Goal: Task Accomplishment & Management: Complete application form

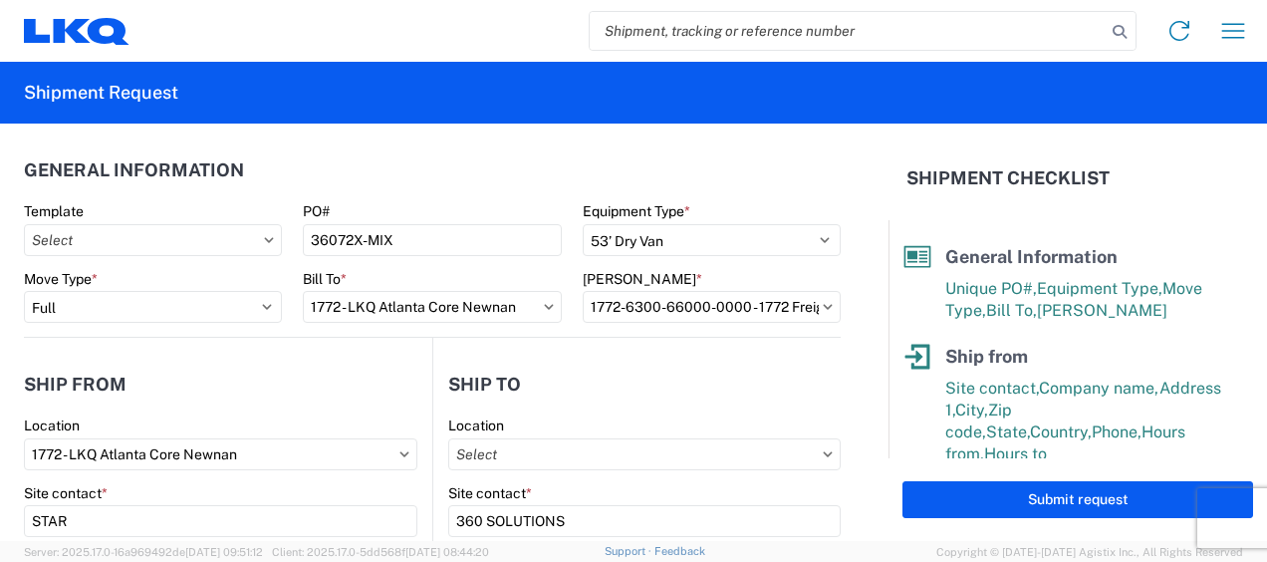
select select "STDV"
select select "FULL"
select select "GA"
select select "US"
select select "MO"
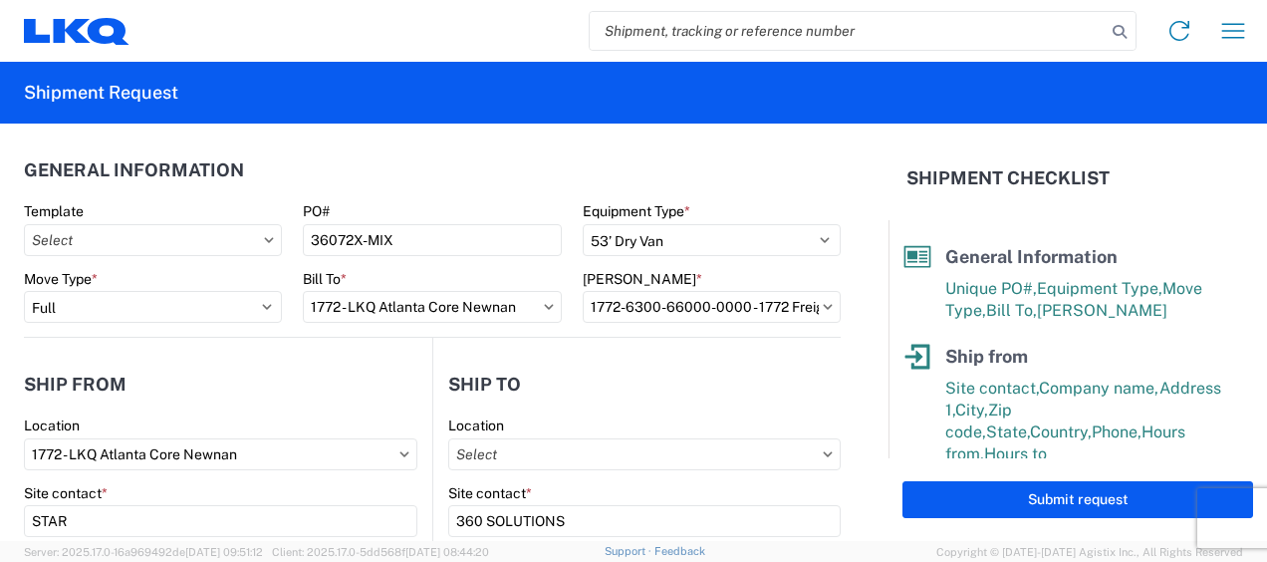
select select "US"
select select "LBS"
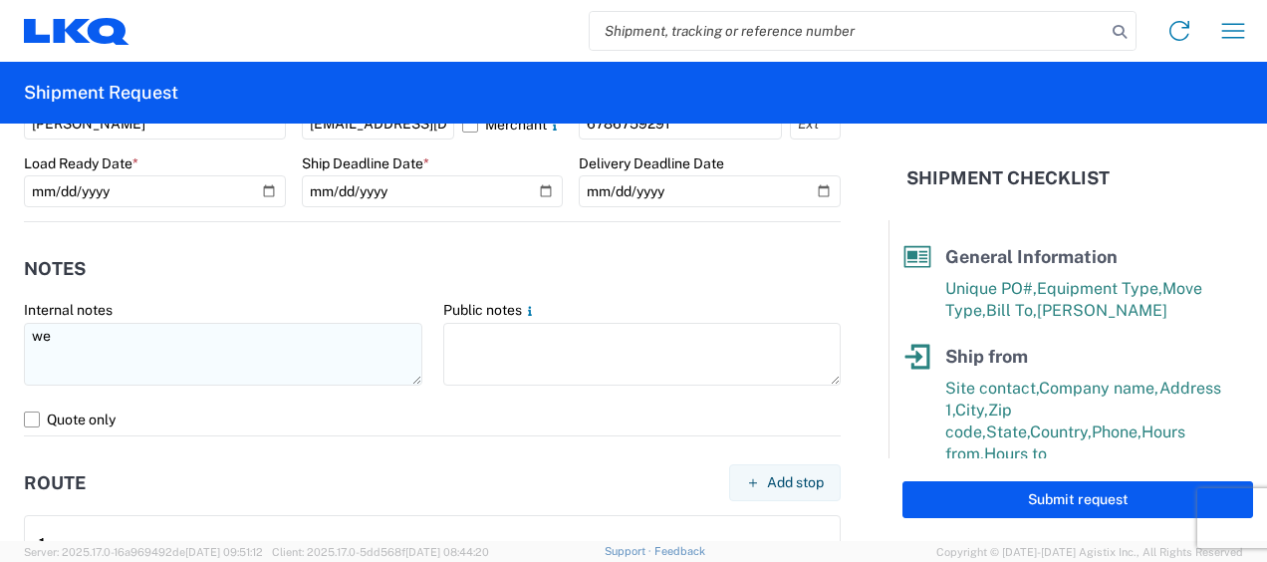
type textarea "w"
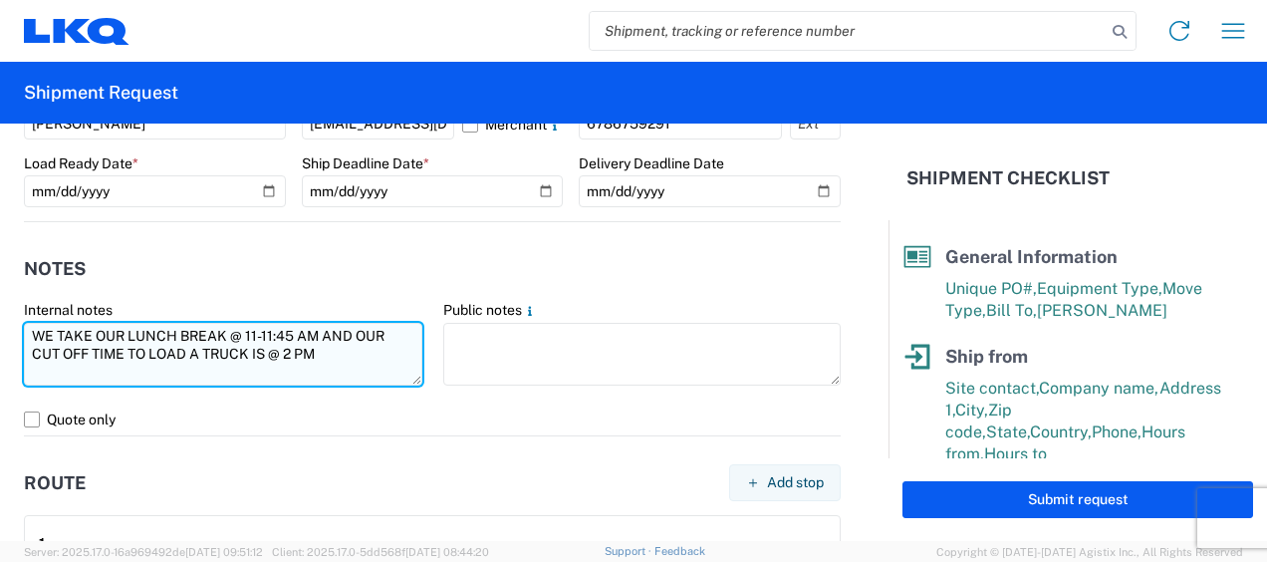
click at [333, 347] on textarea "WE TAKE OUR LUNCH BREAK @ 11-11:45 AM AND OUR CUT OFF TIME TO LOAD A TRUCK IS @…" at bounding box center [223, 354] width 398 height 63
type textarea "WE TAKE OUR LUNCH BREAK @ 11-11:45 AM AND OUR CUT OFF TIME TO LOAD A TRUCK IS @…"
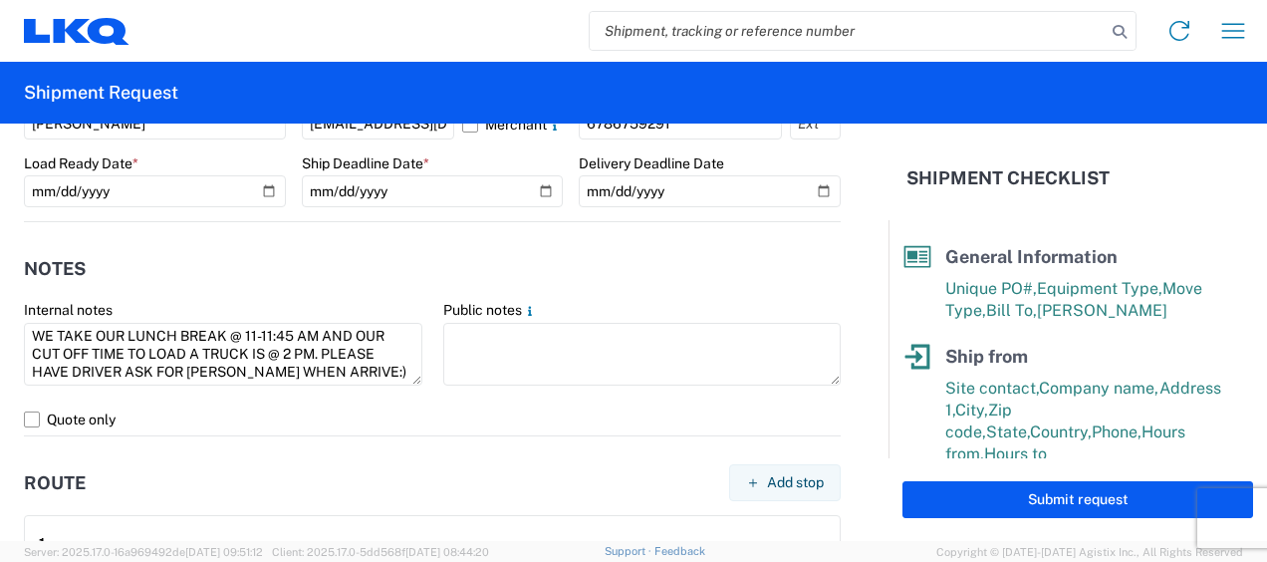
click at [347, 301] on div "Internal notes" at bounding box center [223, 310] width 398 height 18
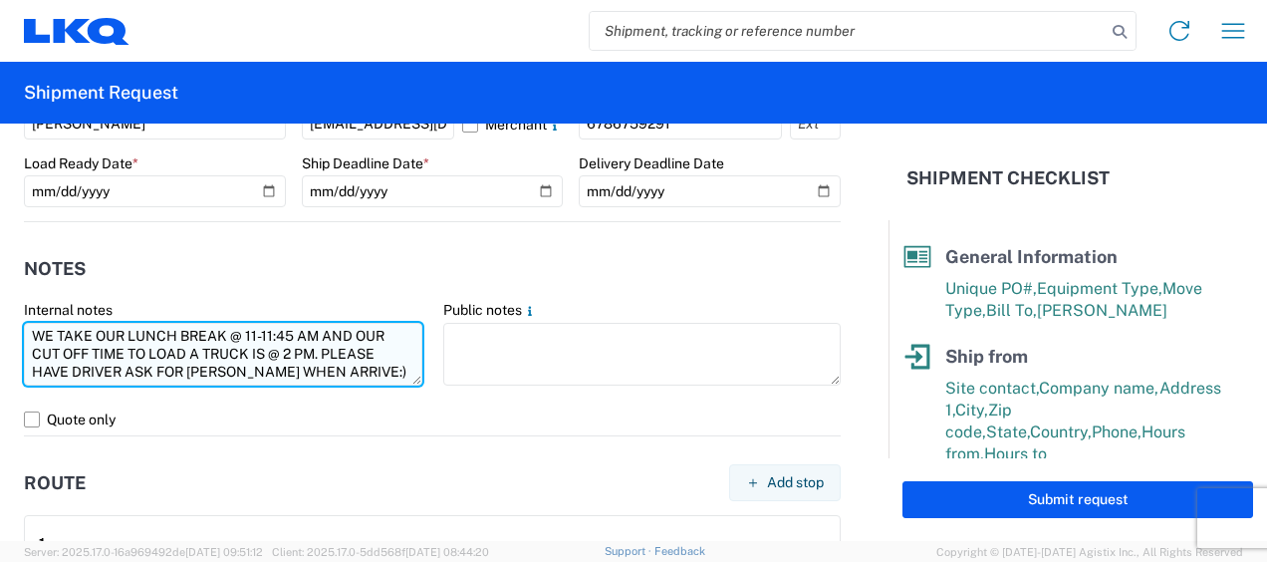
drag, startPoint x: 36, startPoint y: 336, endPoint x: 361, endPoint y: 347, distance: 325.8
click at [414, 384] on agx-form-control-wrapper-v2 "Internal notes WE TAKE OUR LUNCH BREAK @ 11-11:45 AM AND OUR CUT OFF TIME TO LO…" at bounding box center [223, 352] width 419 height 103
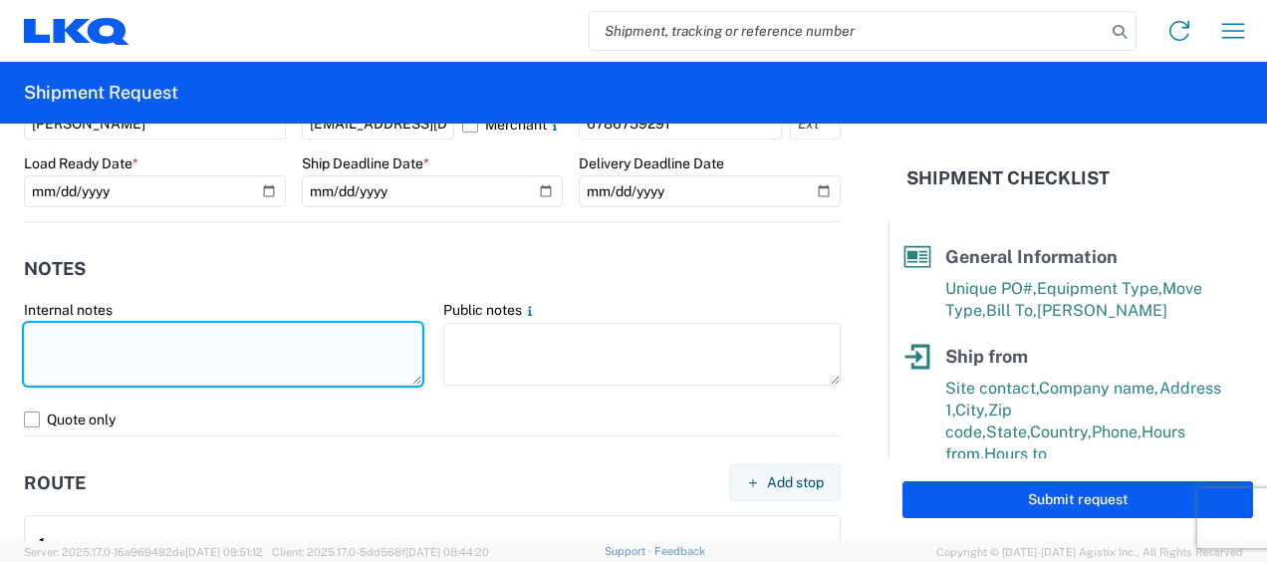
click at [180, 358] on textarea at bounding box center [223, 354] width 398 height 63
type textarea "WE TAKE OUR LUNCH BREAK @ 11-11:45 AM AND OUR CUT OFF TIME TO LOAD A TRUCK IS @…"
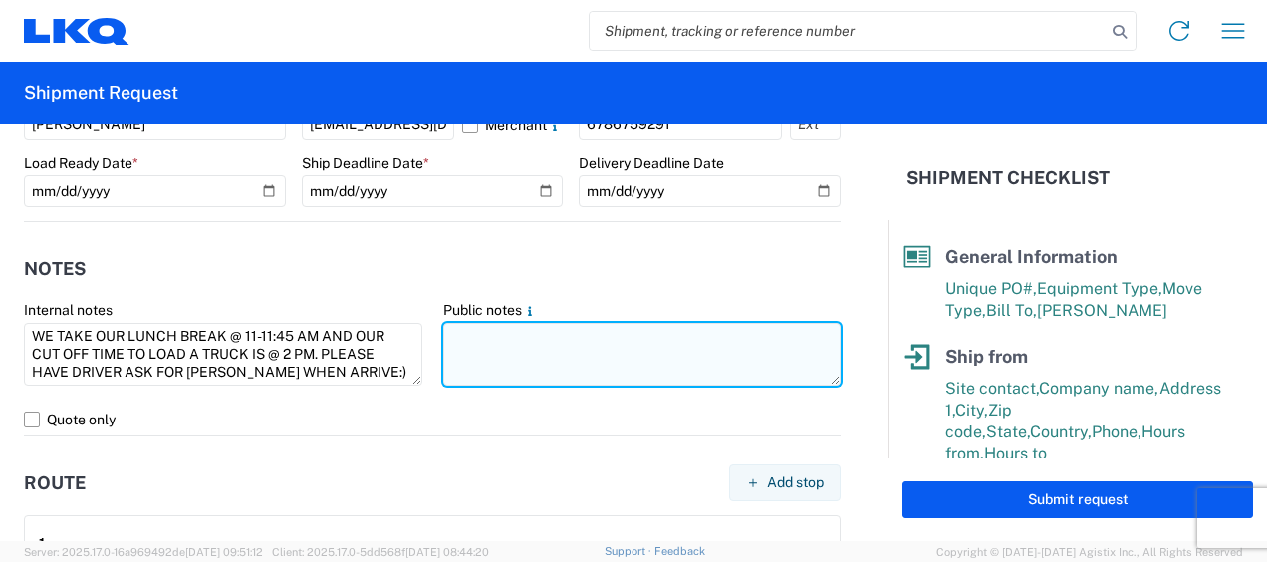
click at [470, 364] on textarea at bounding box center [642, 354] width 398 height 63
paste textarea "WE TAKE OUR LUNCH BREAK @ 11-11:45 AM AND OUR CUT OFF TIME TO LOAD A TRUCK IS @…"
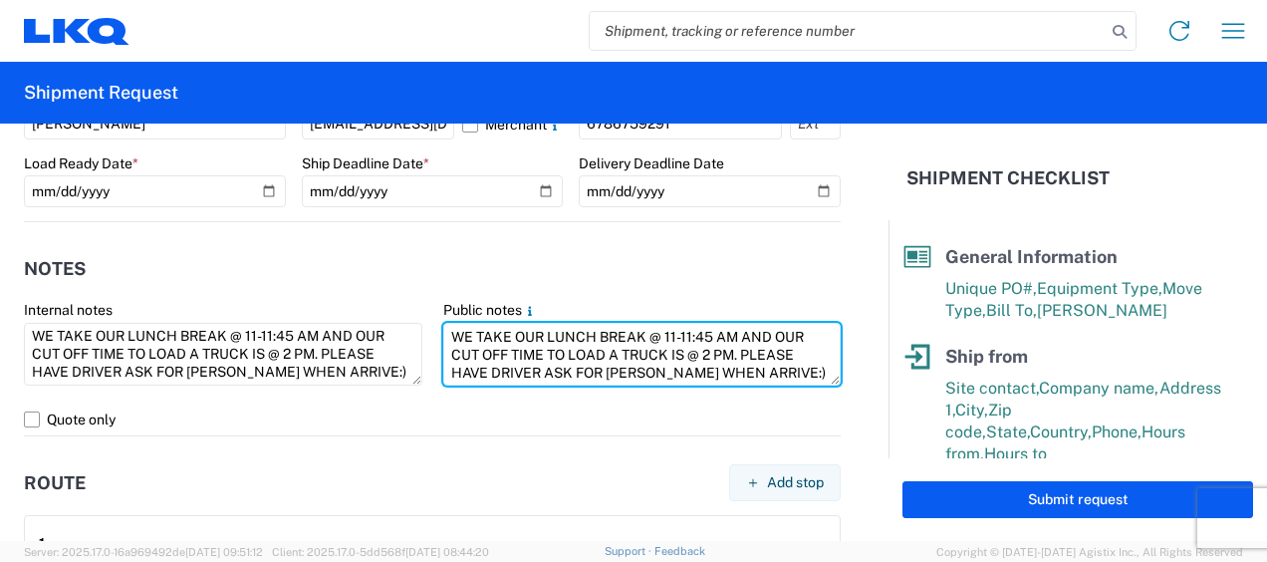
type textarea "WE TAKE OUR LUNCH BREAK @ 11-11:45 AM AND OUR CUT OFF TIME TO LOAD A TRUCK IS @…"
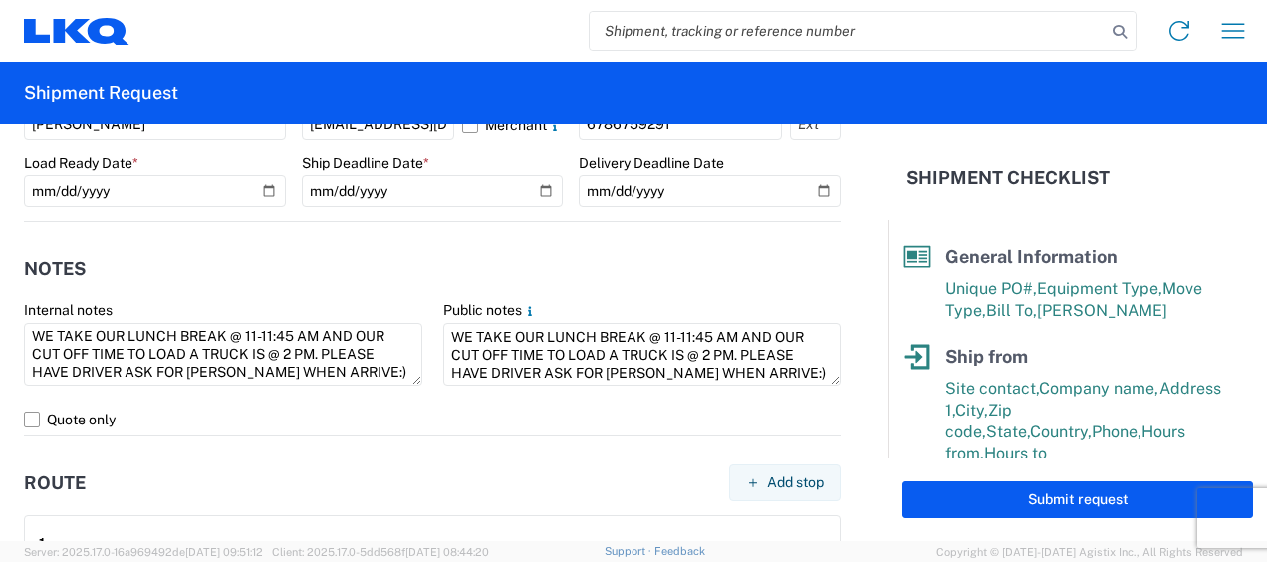
click at [345, 290] on agx-form-section "Notes Internal notes WE TAKE OUR LUNCH BREAK @ 11-11:45 AM AND OUR CUT OFF TIME…" at bounding box center [432, 340] width 816 height 189
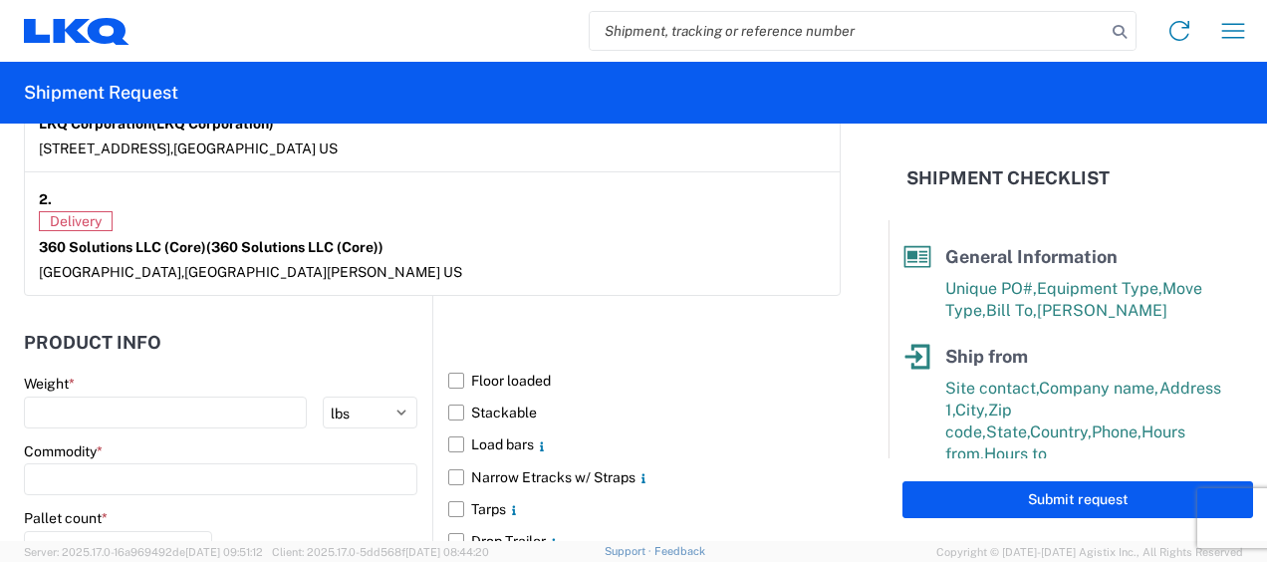
scroll to position [1693, 0]
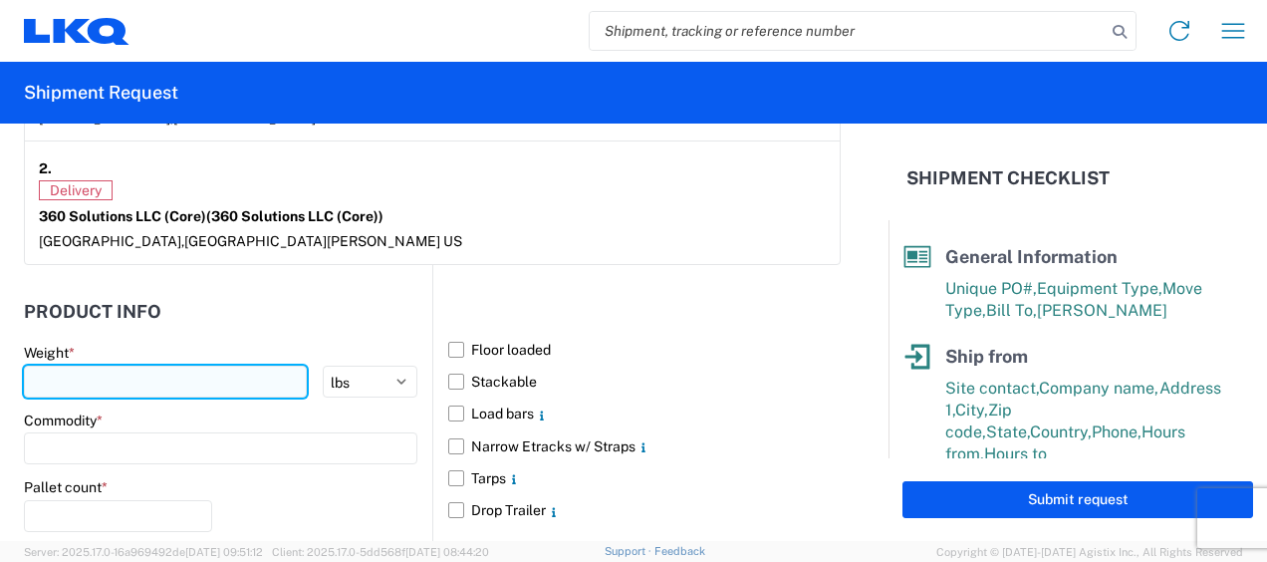
click at [206, 389] on input "number" at bounding box center [165, 381] width 283 height 32
type input "24890"
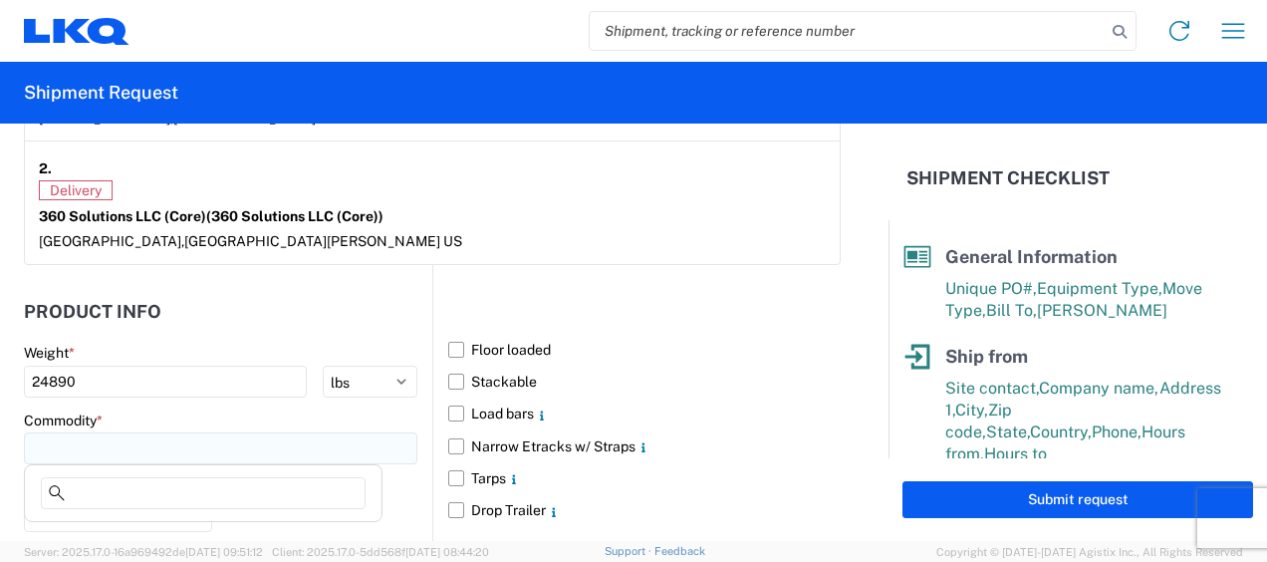
click at [213, 432] on input at bounding box center [220, 448] width 393 height 32
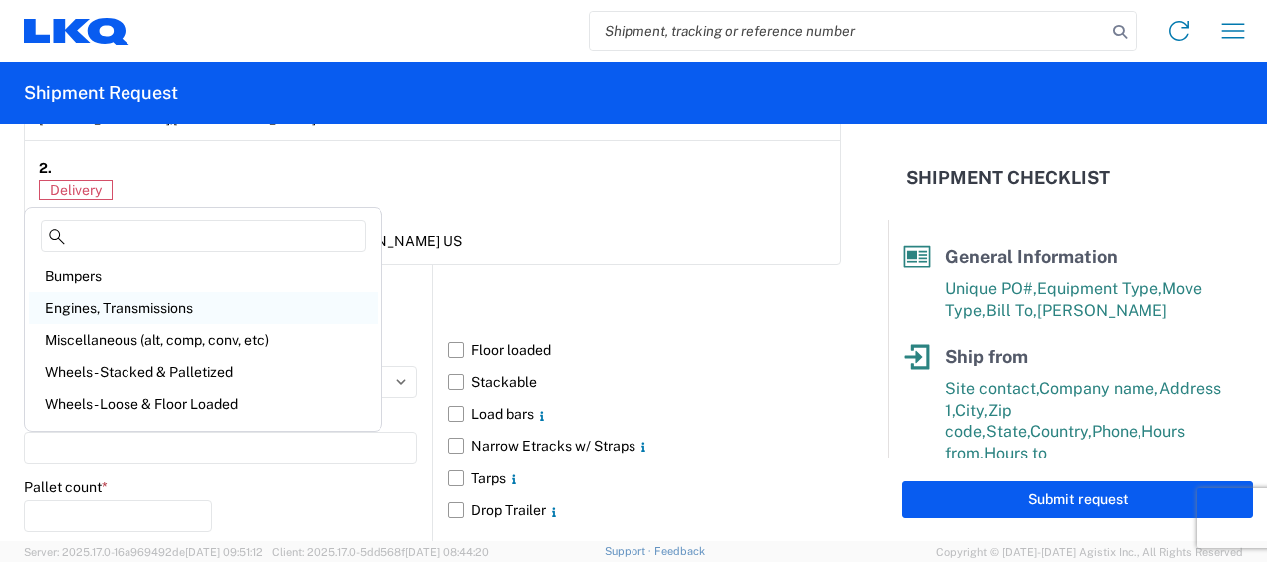
click at [129, 301] on div "Engines, Transmissions" at bounding box center [203, 308] width 348 height 32
type input "Engines, Transmissions"
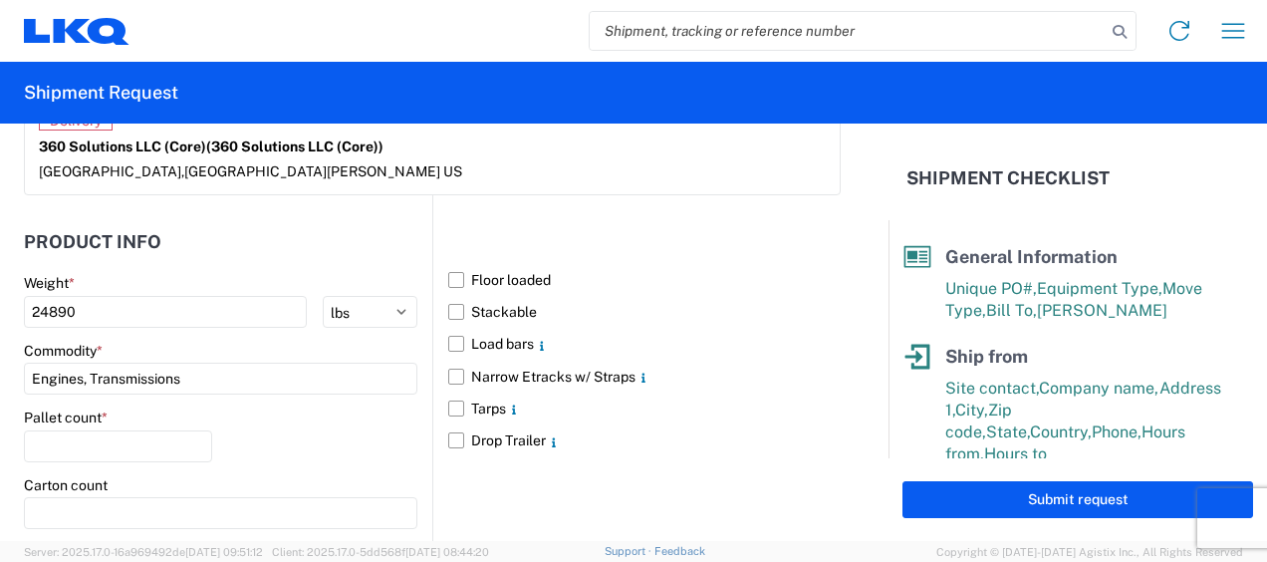
scroll to position [1792, 0]
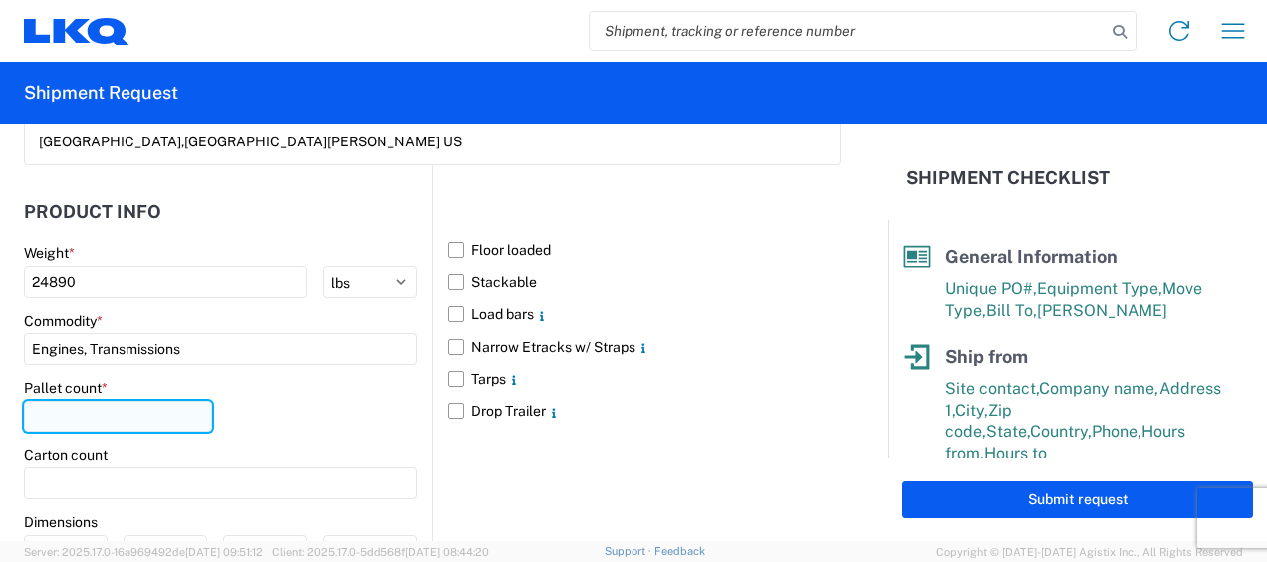
click at [167, 418] on input "number" at bounding box center [118, 416] width 188 height 32
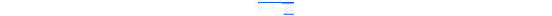
scroll to position [1965, 0]
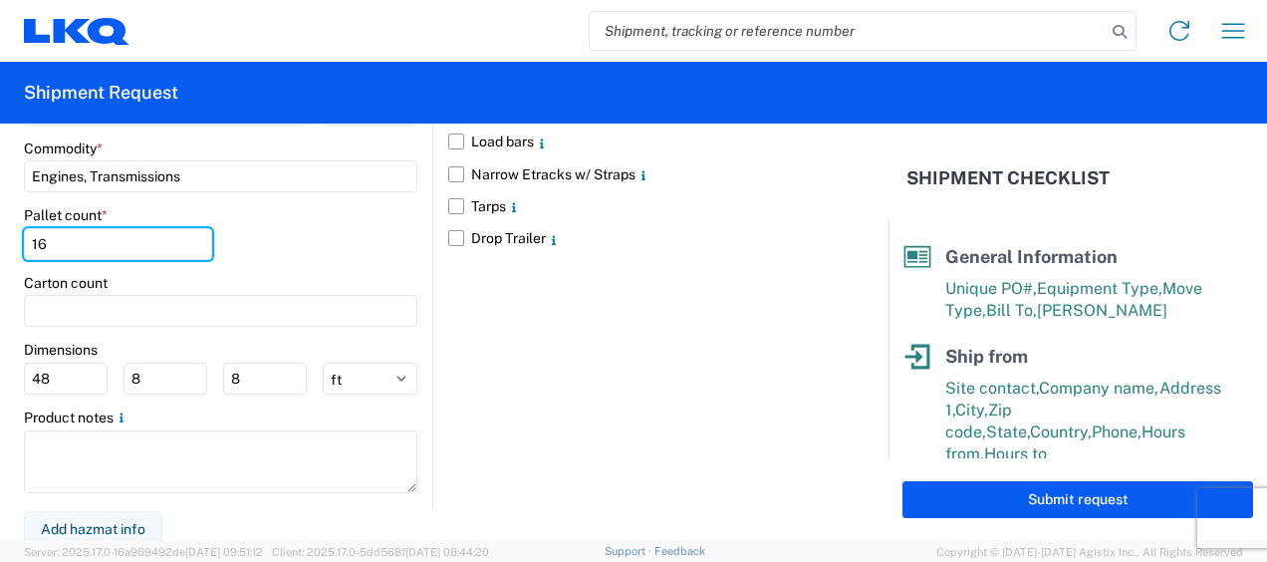
type input "16"
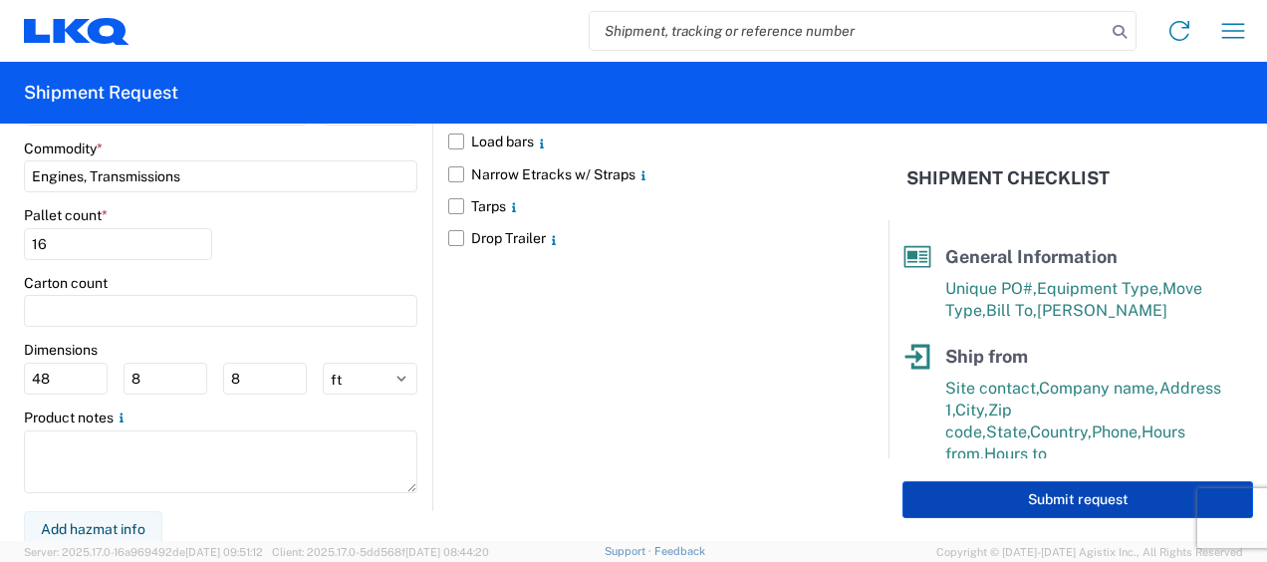
click at [1023, 507] on button "Submit request" at bounding box center [1077, 499] width 350 height 37
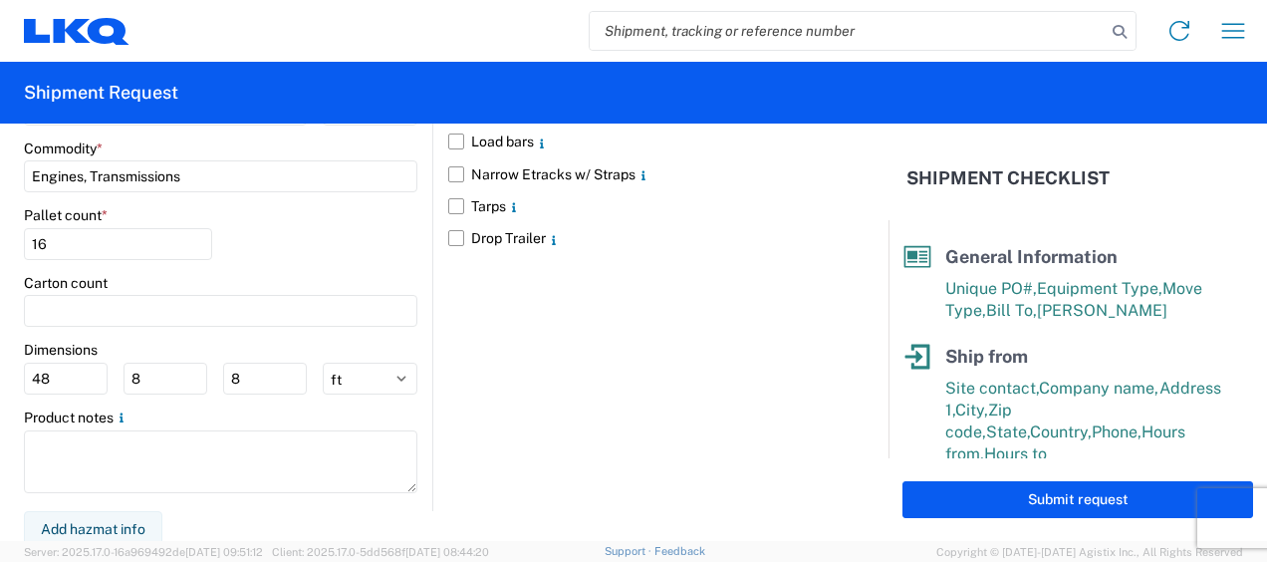
select select "US"
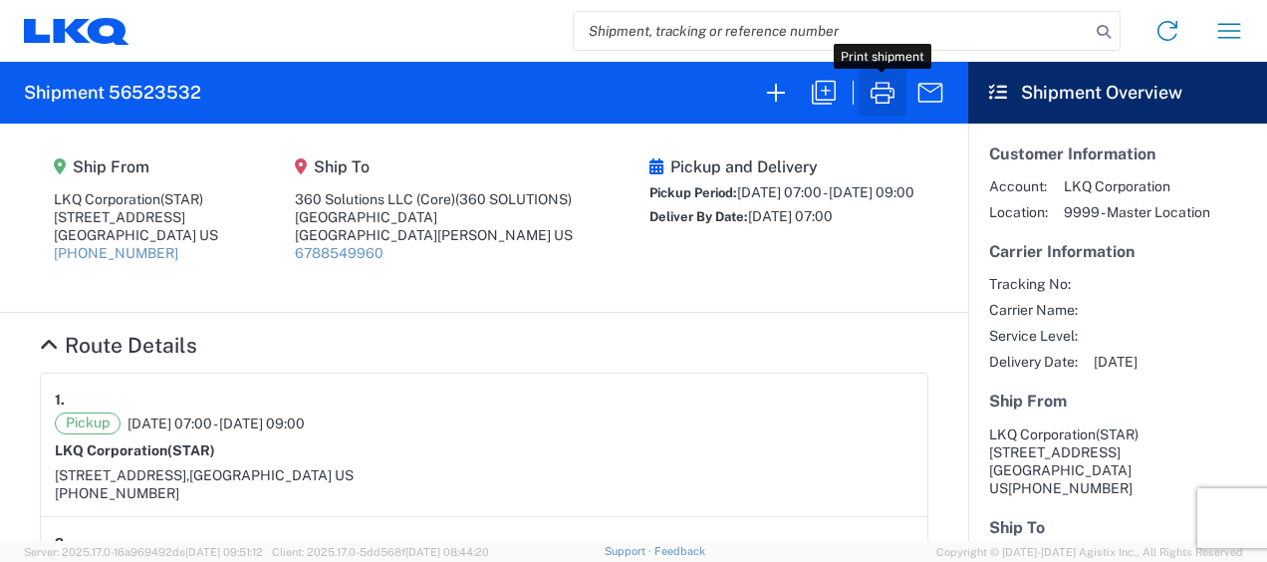
click at [879, 100] on icon "button" at bounding box center [882, 93] width 32 height 32
